Goal: Task Accomplishment & Management: Use online tool/utility

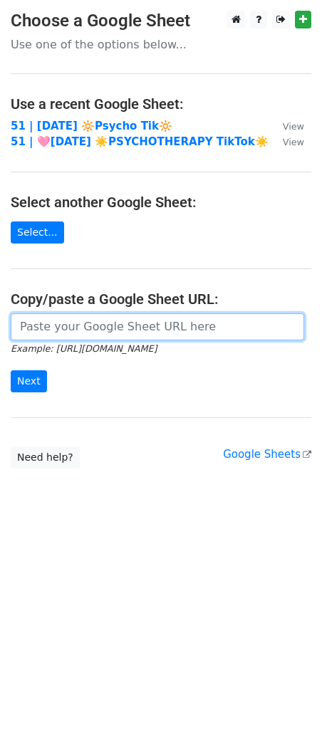
click at [101, 334] on input "url" at bounding box center [157, 326] width 293 height 27
paste input "[URL][DOMAIN_NAME]"
type input "[URL][DOMAIN_NAME]"
click at [11, 370] on input "Next" at bounding box center [29, 381] width 36 height 22
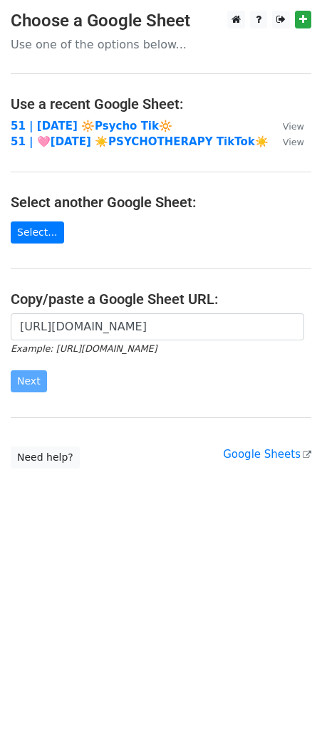
scroll to position [0, 0]
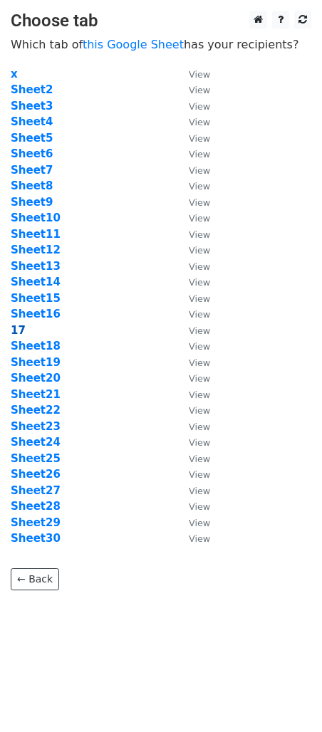
click at [19, 328] on strong "17" at bounding box center [18, 330] width 15 height 13
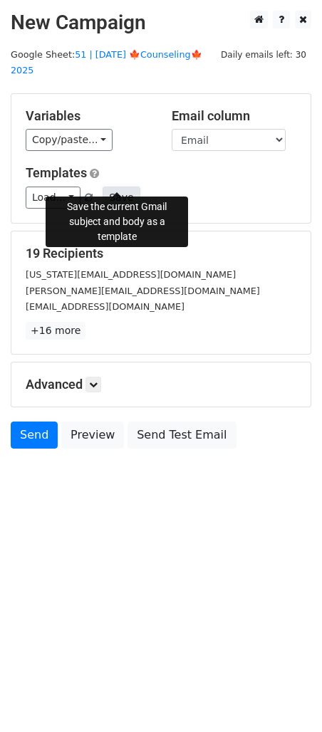
click at [118, 187] on button "Save" at bounding box center [121, 198] width 37 height 22
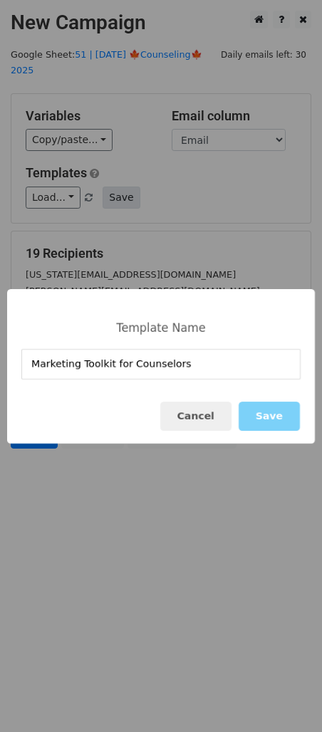
type input "Marketing Toolkit for Counselors"
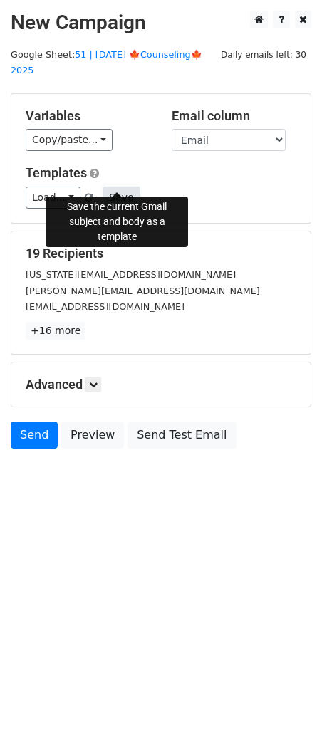
click at [130, 187] on button "Save" at bounding box center [121, 198] width 37 height 22
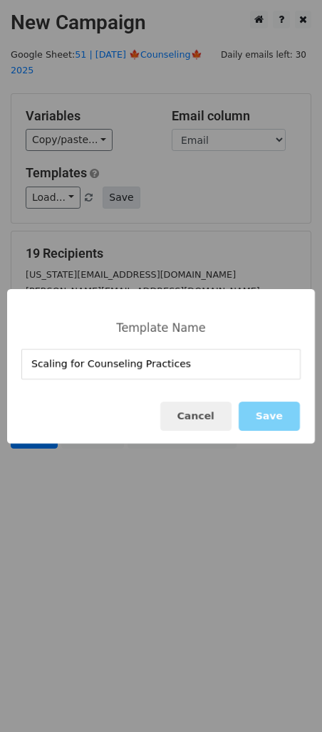
type input "Scaling for Counseling Practices"
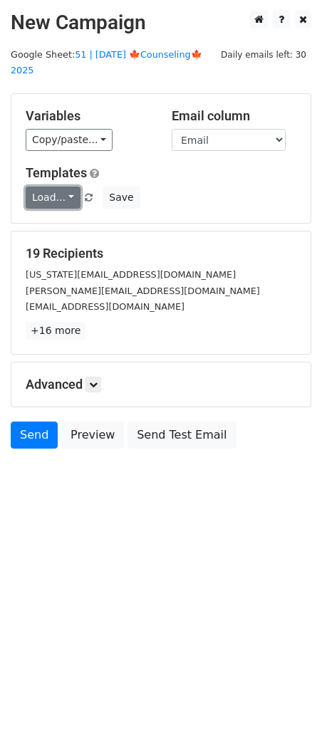
click at [30, 187] on link "Load..." at bounding box center [53, 198] width 55 height 22
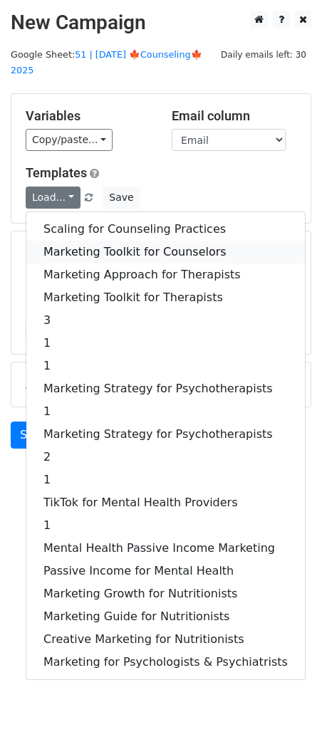
click at [115, 241] on link "Marketing Toolkit for Counselors" at bounding box center [165, 252] width 279 height 23
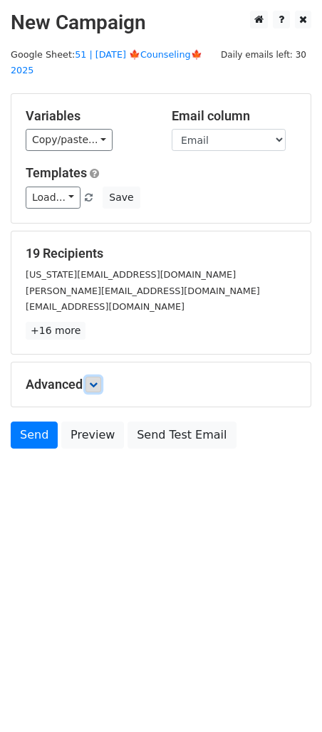
click at [98, 377] on link at bounding box center [93, 385] width 16 height 16
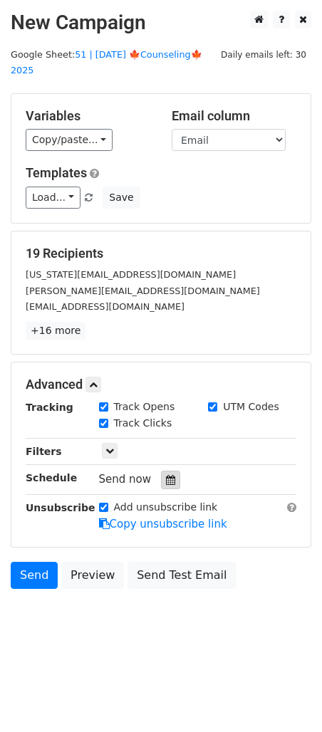
click at [169, 471] on div at bounding box center [170, 480] width 19 height 19
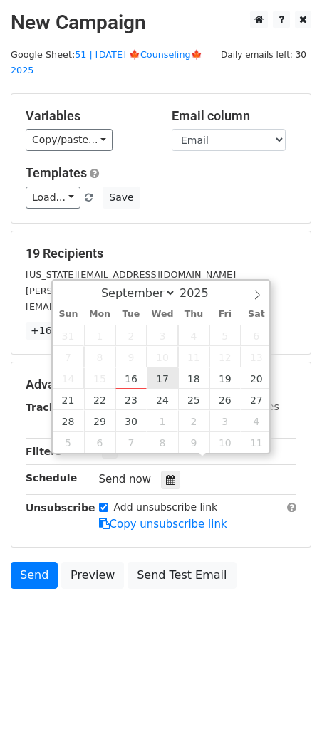
type input "2025-09-17 12:00"
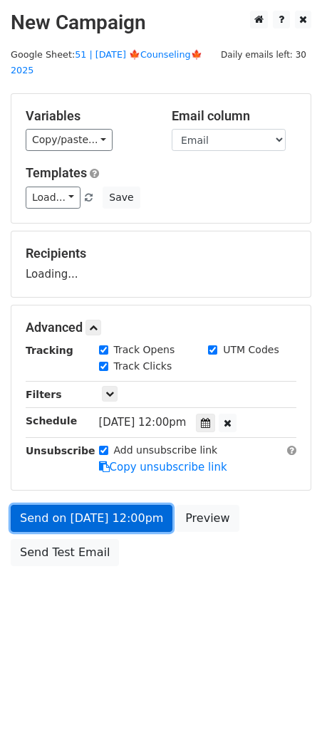
click at [124, 505] on link "Send on Sep 17 at 12:00pm" at bounding box center [92, 518] width 162 height 27
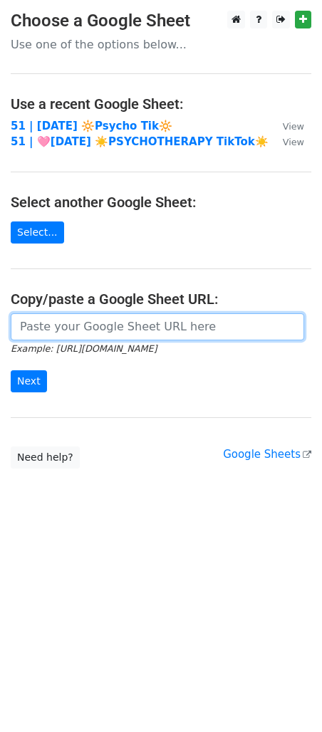
click at [100, 334] on input "url" at bounding box center [157, 326] width 293 height 27
paste input "[URL][DOMAIN_NAME]"
type input "[URL][DOMAIN_NAME]"
click at [11, 370] on input "Next" at bounding box center [29, 381] width 36 height 22
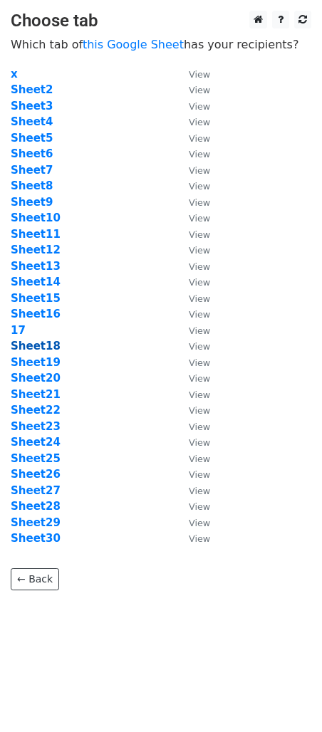
click at [31, 346] on strong "Sheet18" at bounding box center [36, 346] width 50 height 13
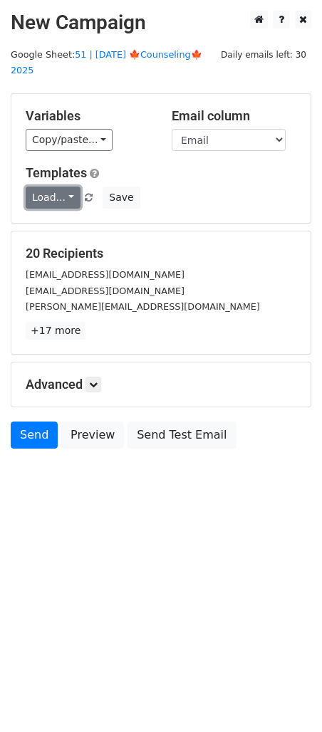
click at [56, 187] on link "Load..." at bounding box center [53, 198] width 55 height 22
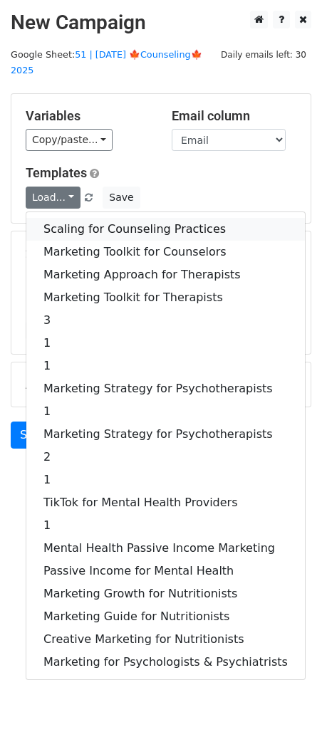
click at [97, 218] on link "Scaling for Counseling Practices" at bounding box center [165, 229] width 279 height 23
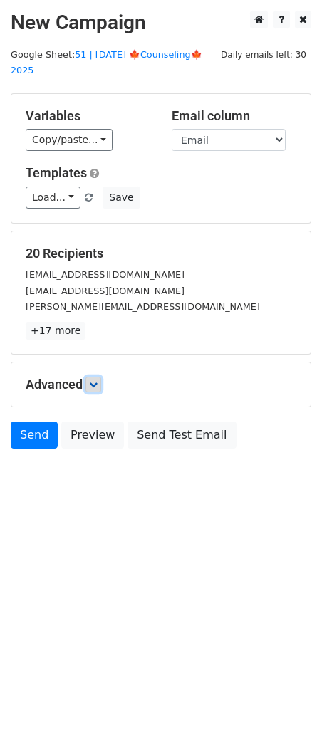
click at [93, 377] on link at bounding box center [93, 385] width 16 height 16
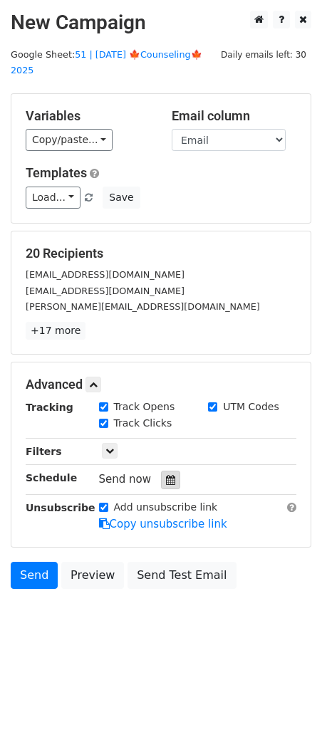
click at [166, 475] on icon at bounding box center [170, 480] width 9 height 10
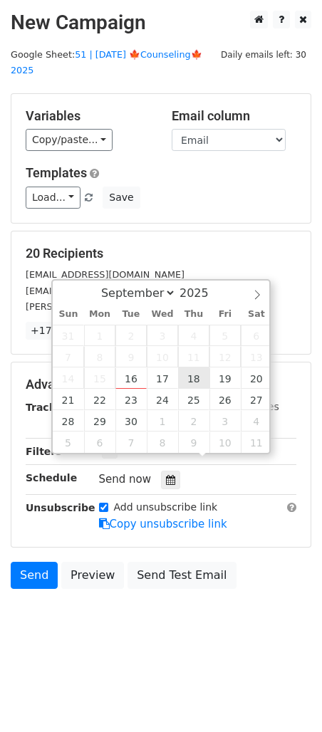
type input "[DATE] 12:00"
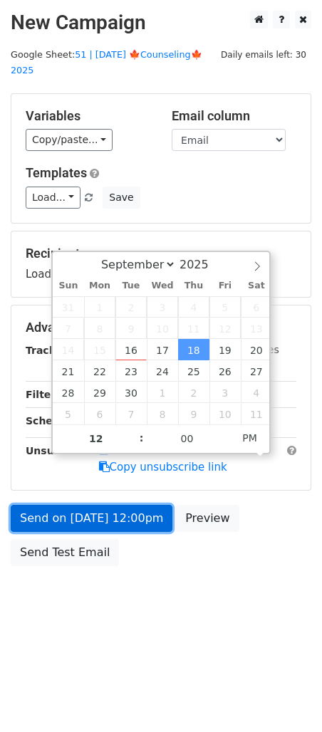
click at [120, 505] on link "Send on [DATE] 12:00pm" at bounding box center [92, 518] width 162 height 27
